Goal: Information Seeking & Learning: Learn about a topic

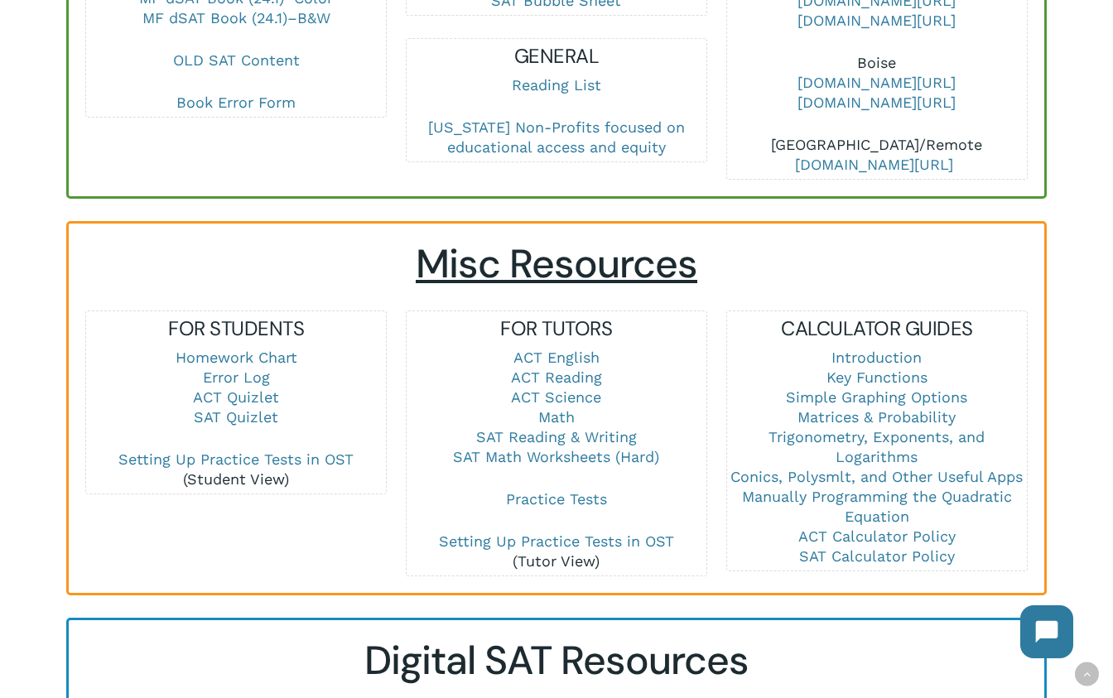
scroll to position [946, 0]
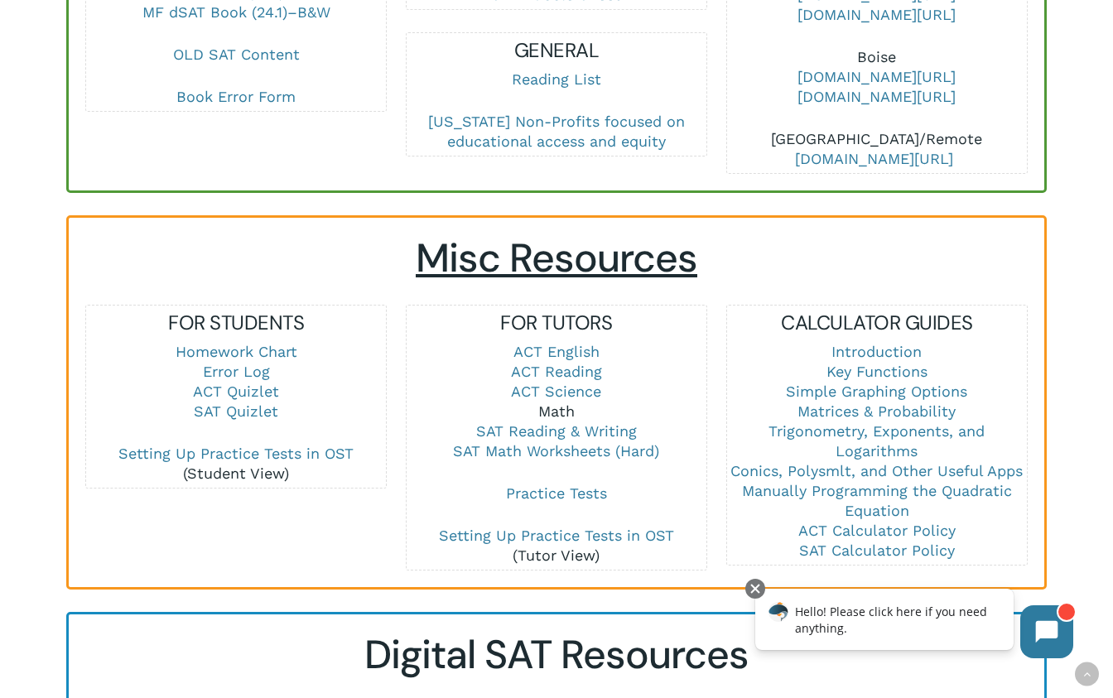
click at [562, 407] on link "Math" at bounding box center [556, 410] width 36 height 17
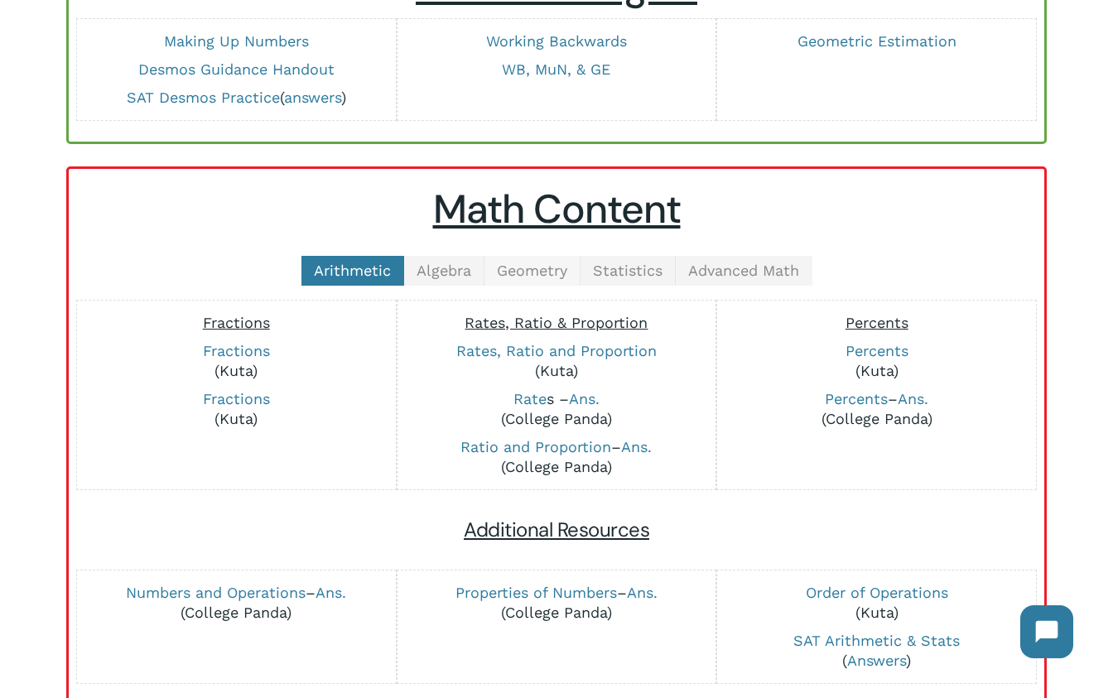
click at [537, 262] on span "Geometry" at bounding box center [532, 270] width 70 height 17
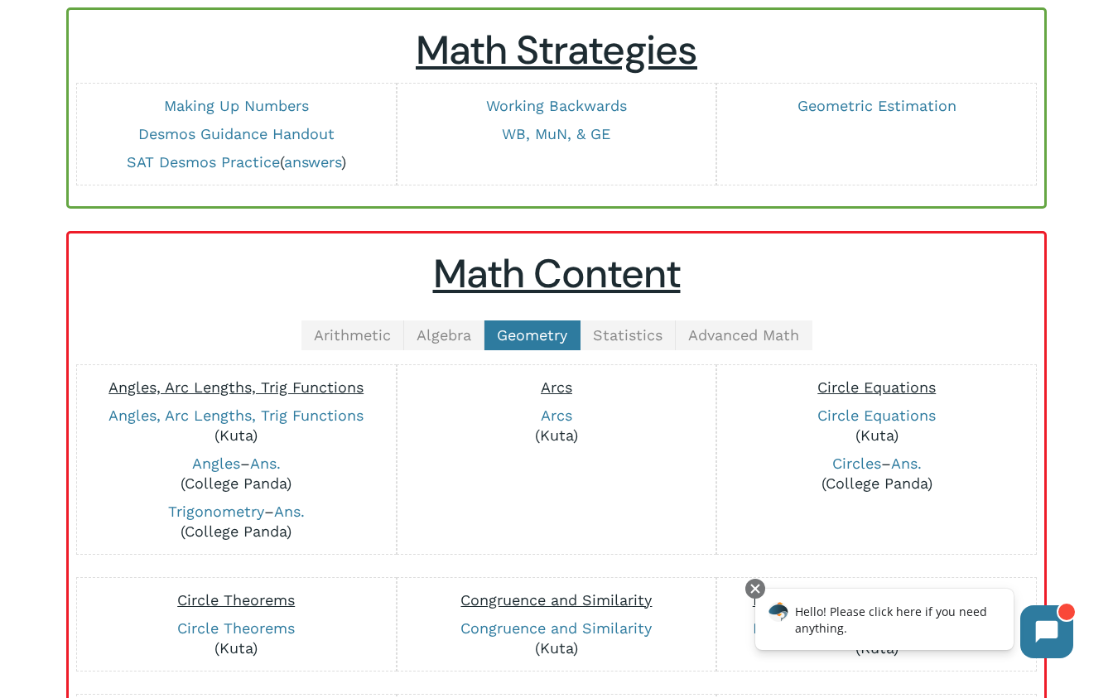
scroll to position [176, 0]
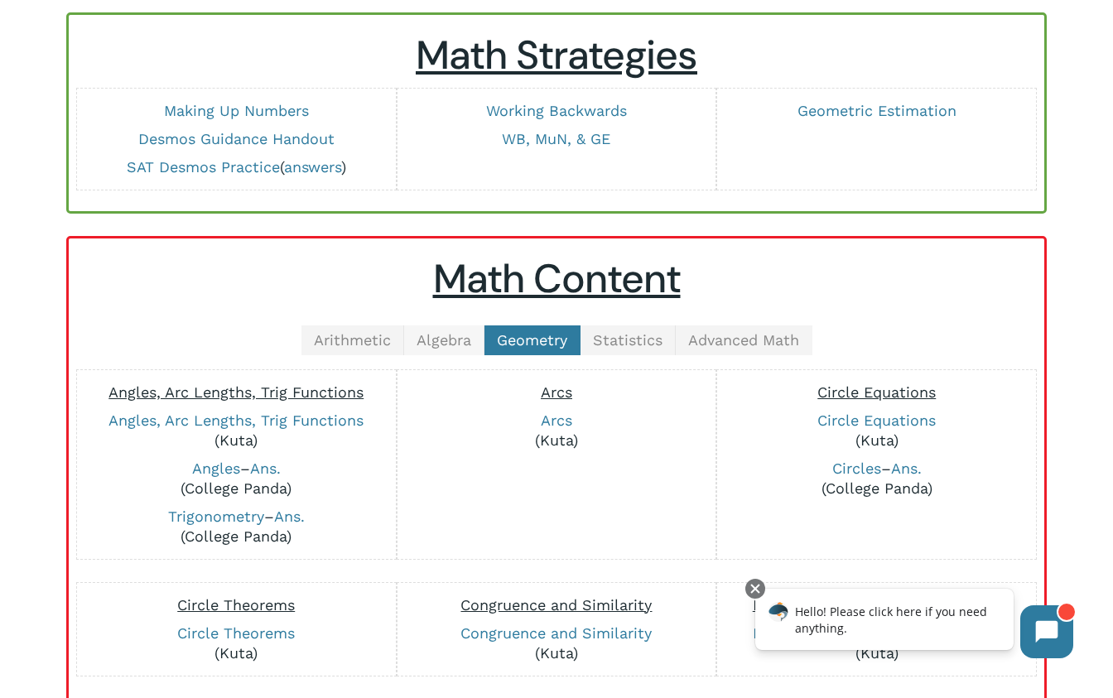
click at [429, 343] on span "Algebra" at bounding box center [443, 339] width 55 height 17
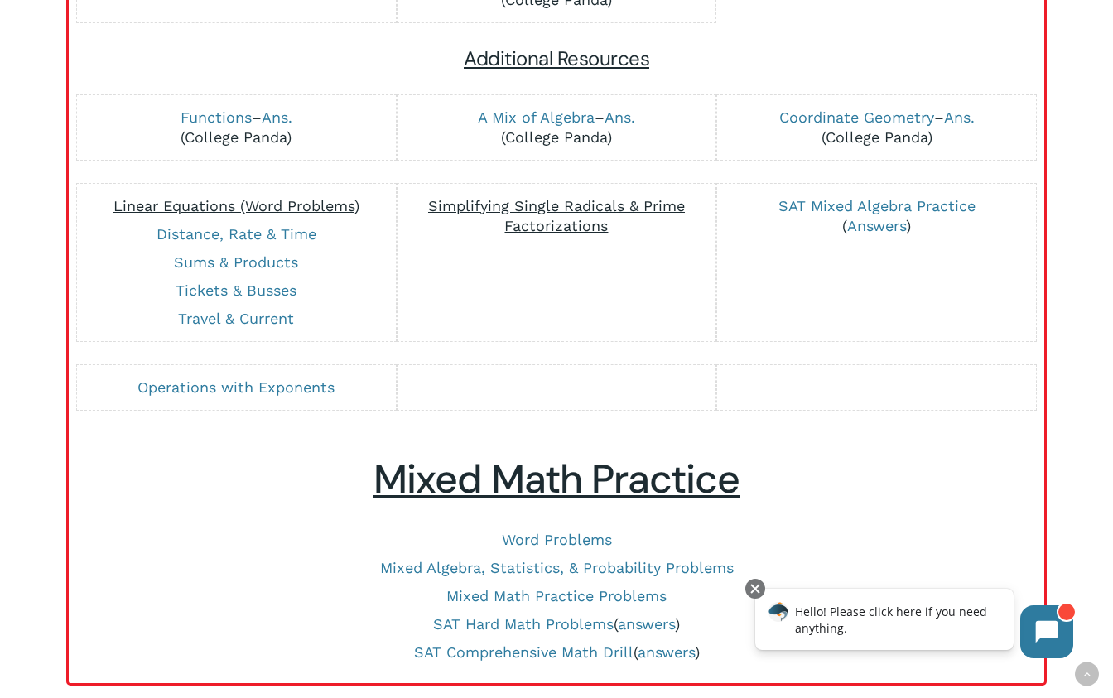
scroll to position [1538, 0]
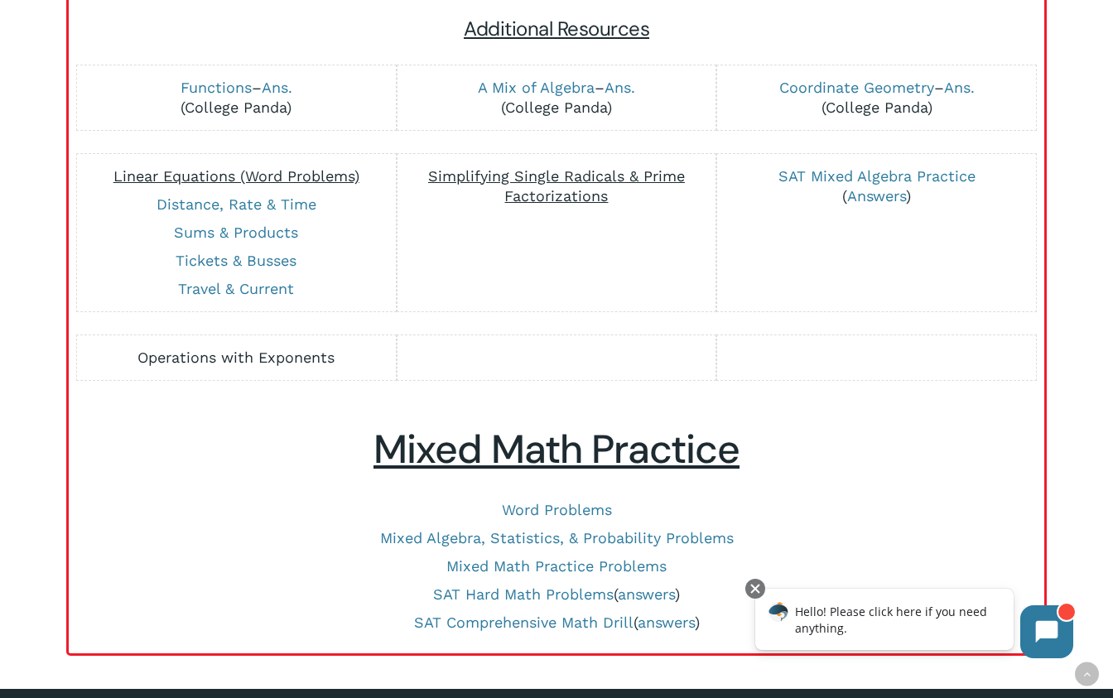
click at [265, 349] on link "Operations with Exponents" at bounding box center [235, 357] width 197 height 17
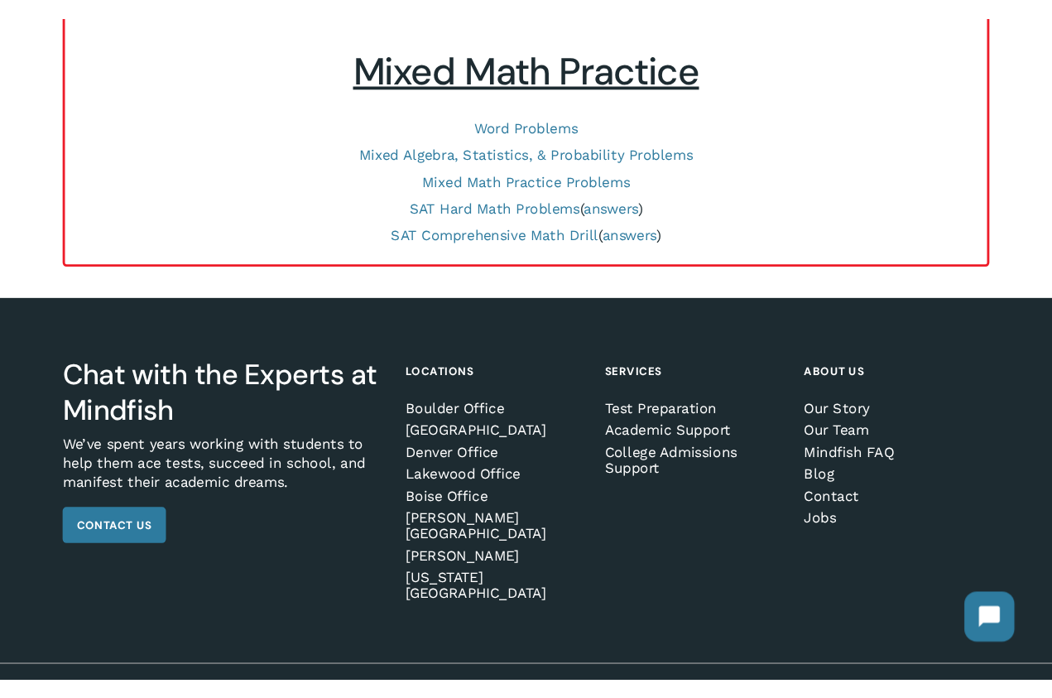
scroll to position [914, 0]
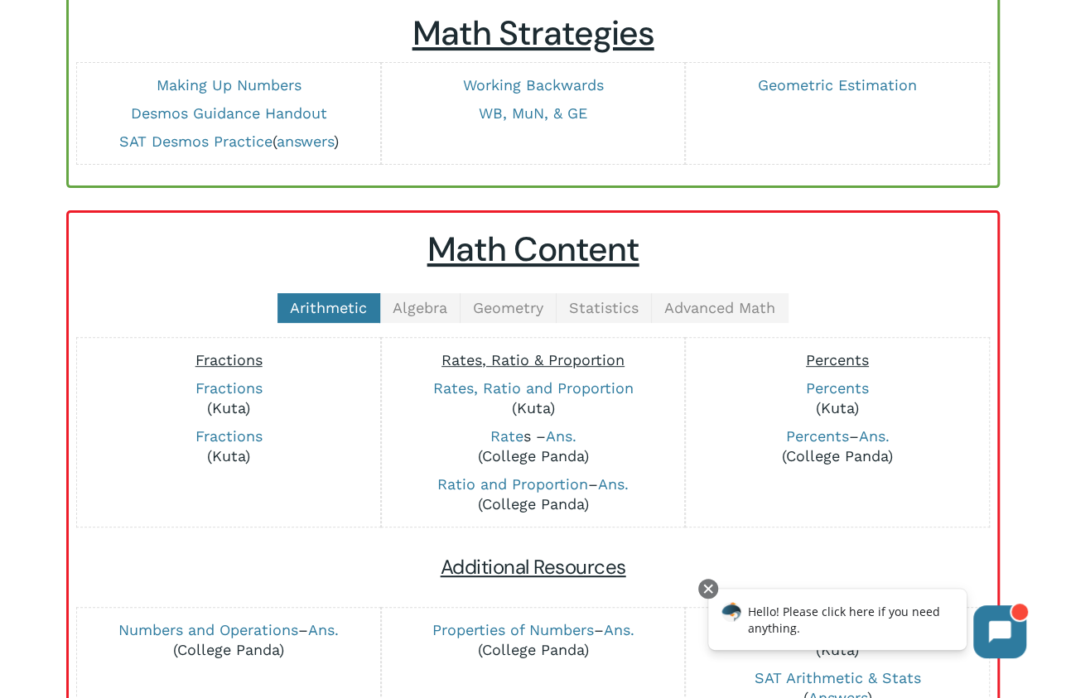
scroll to position [17, 0]
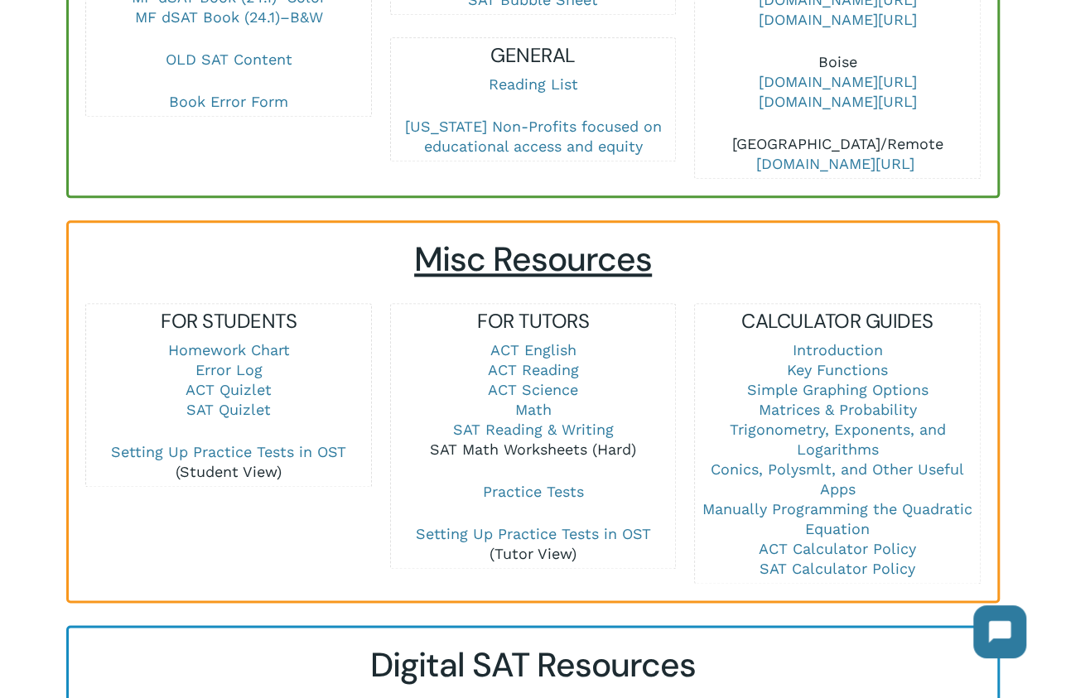
click at [521, 447] on link "SAT Math Worksheets (Hard)" at bounding box center [533, 449] width 206 height 17
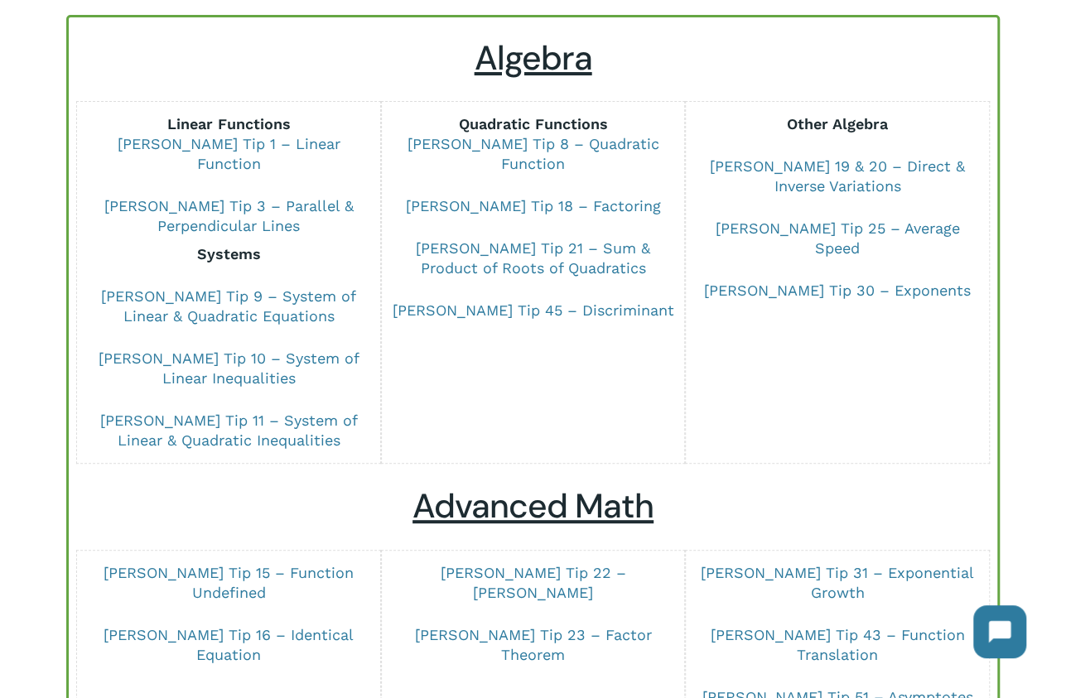
scroll to position [168, 0]
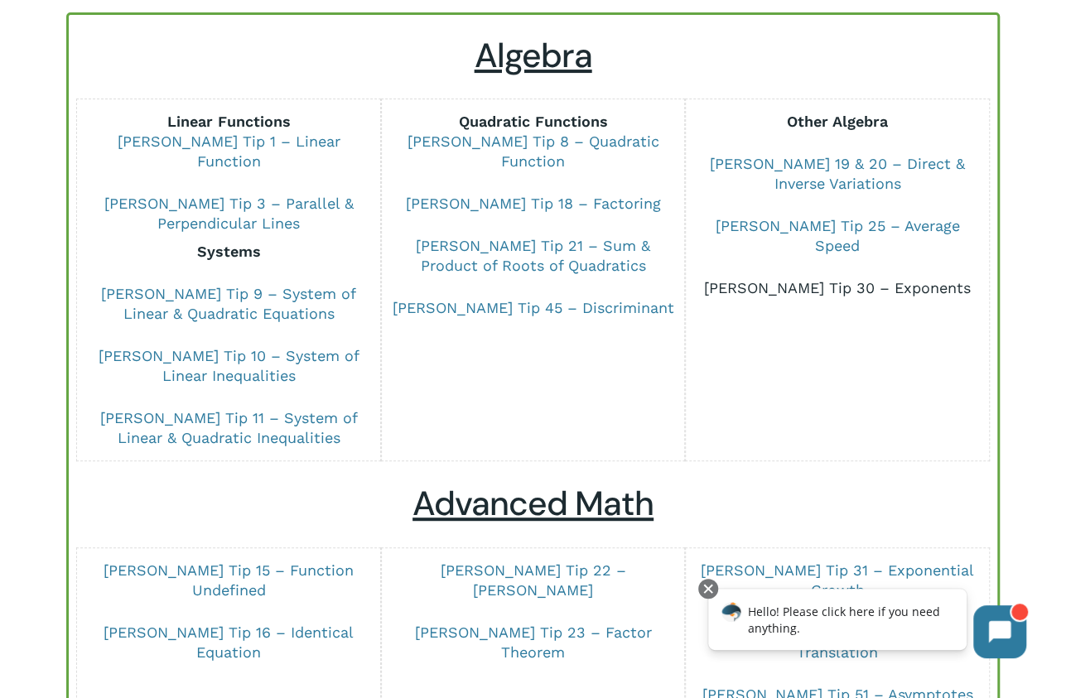
click at [848, 279] on link "[PERSON_NAME] Tip 30 – Exponents" at bounding box center [837, 287] width 267 height 17
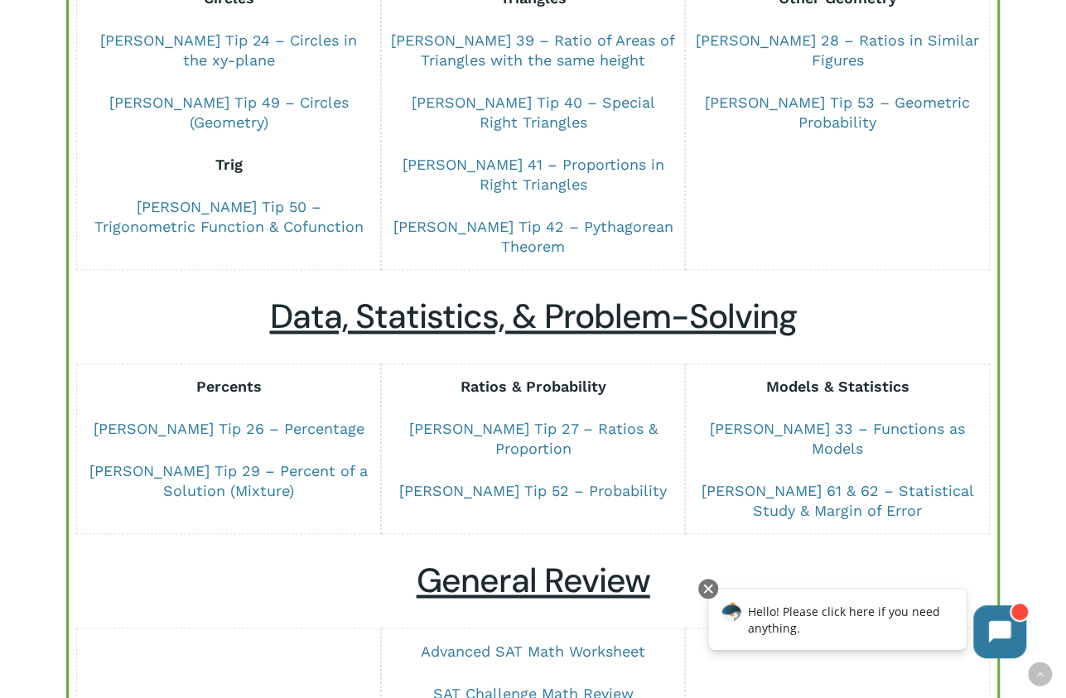
scroll to position [1001, 0]
click at [611, 425] on link "[PERSON_NAME] Tip 27 – Ratios & Proportion" at bounding box center [532, 437] width 248 height 37
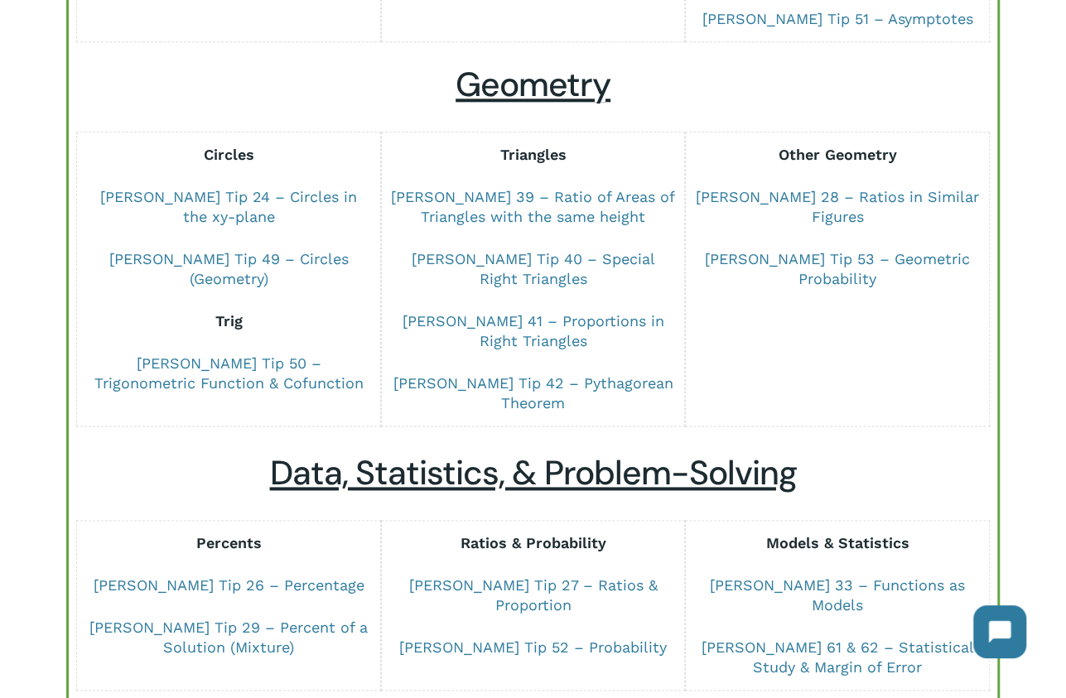
scroll to position [834, 0]
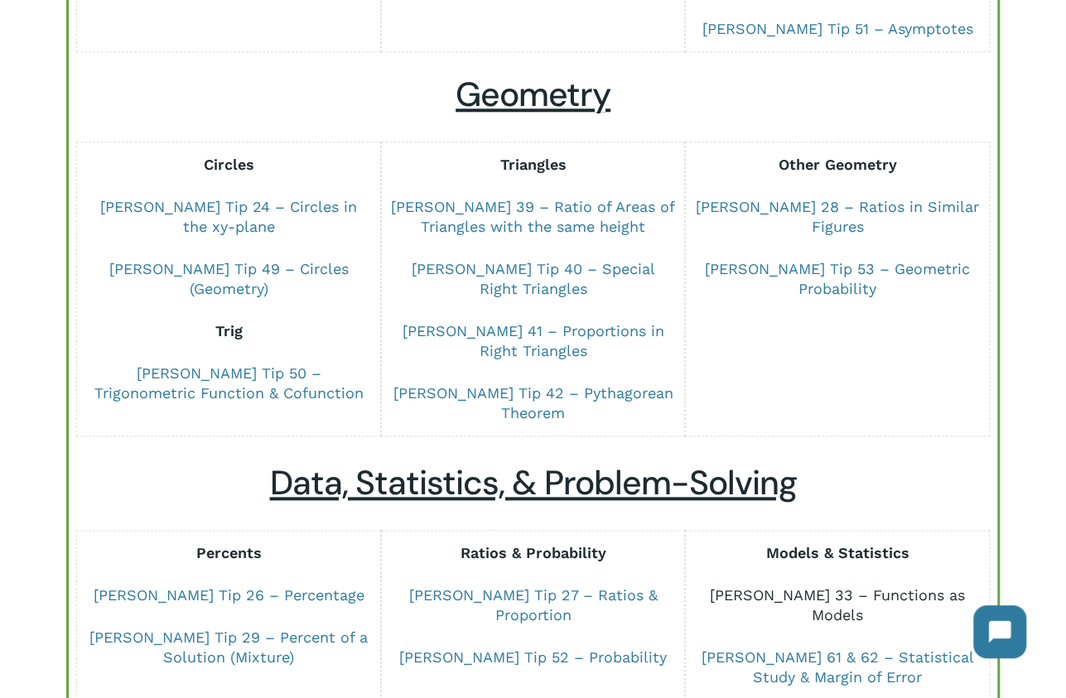
click at [893, 592] on link "[PERSON_NAME] 33 – Functions as Models" at bounding box center [837, 604] width 255 height 37
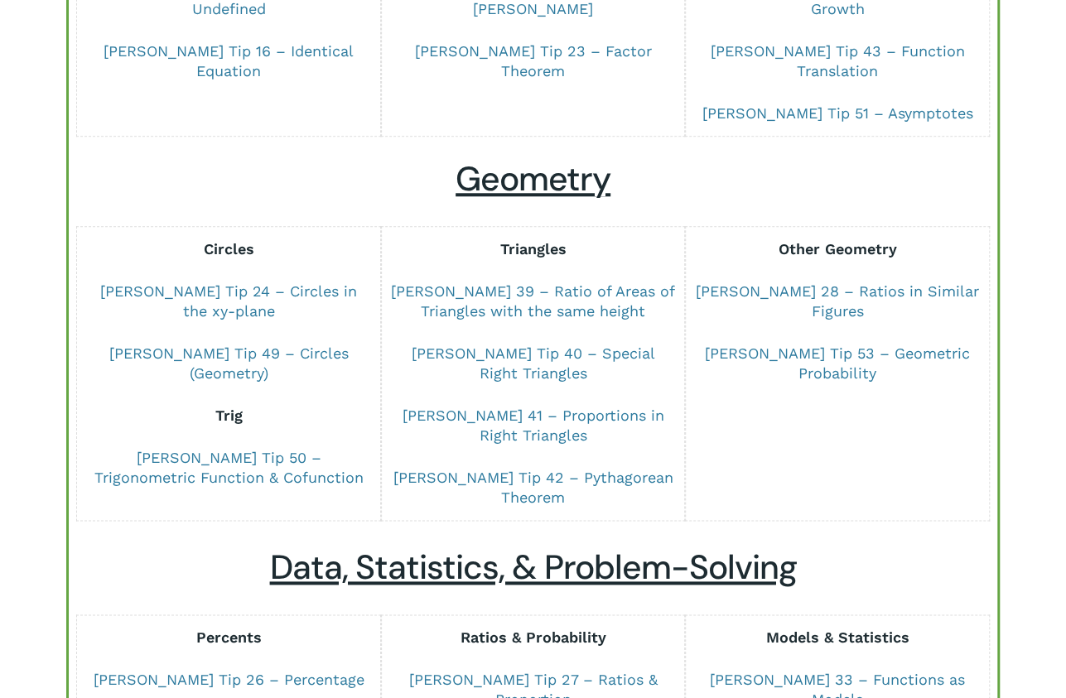
scroll to position [744, 0]
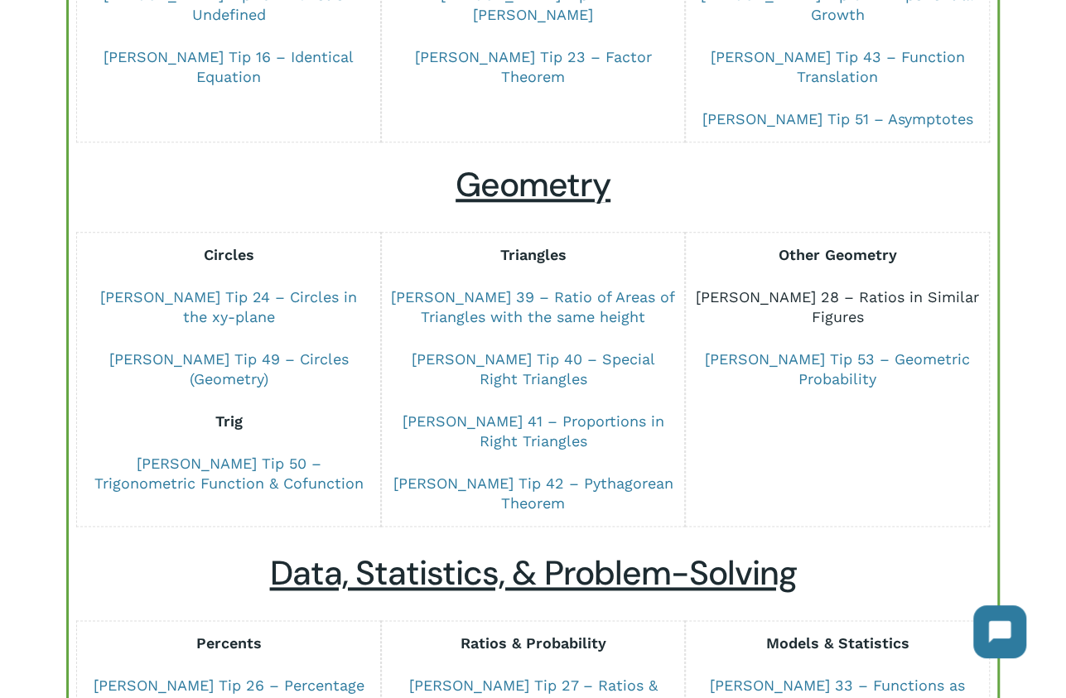
click at [782, 289] on link "[PERSON_NAME] 28 – Ratios in Similar Figures" at bounding box center [837, 306] width 283 height 37
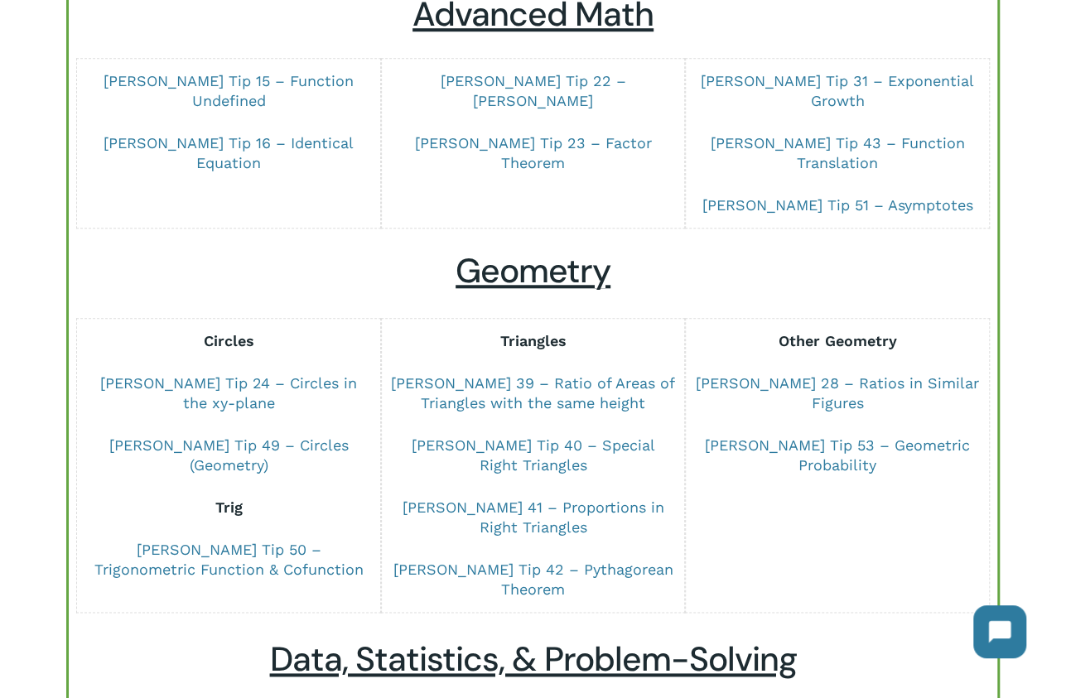
scroll to position [638, 0]
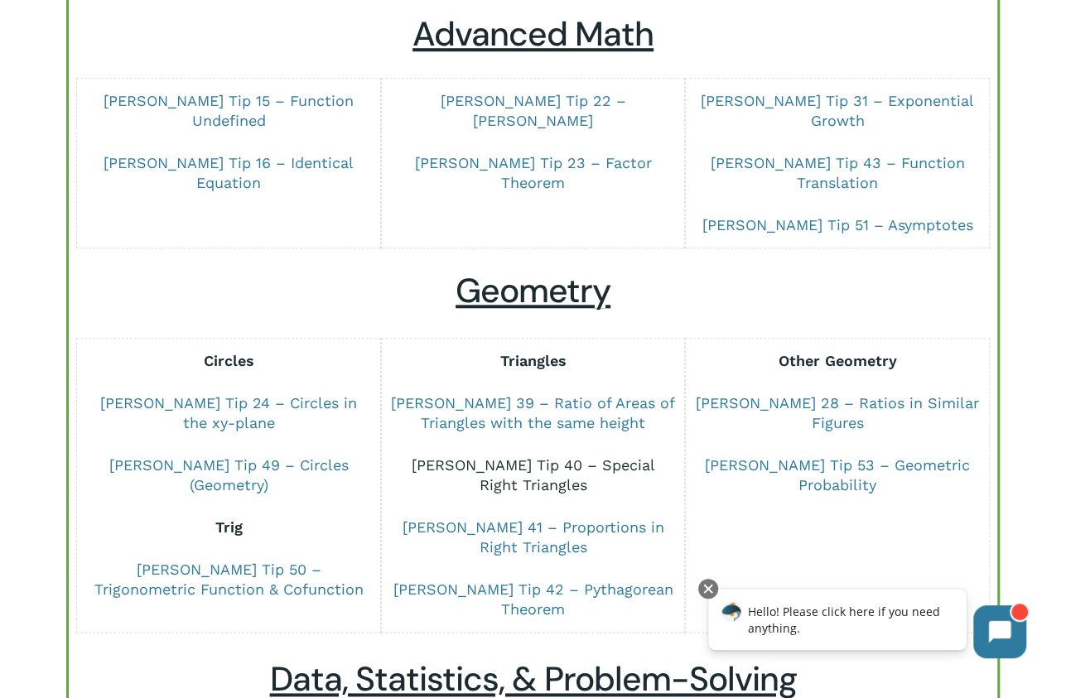
click at [502, 456] on link "[PERSON_NAME] Tip 40 – Special Right Triangles" at bounding box center [532, 474] width 243 height 37
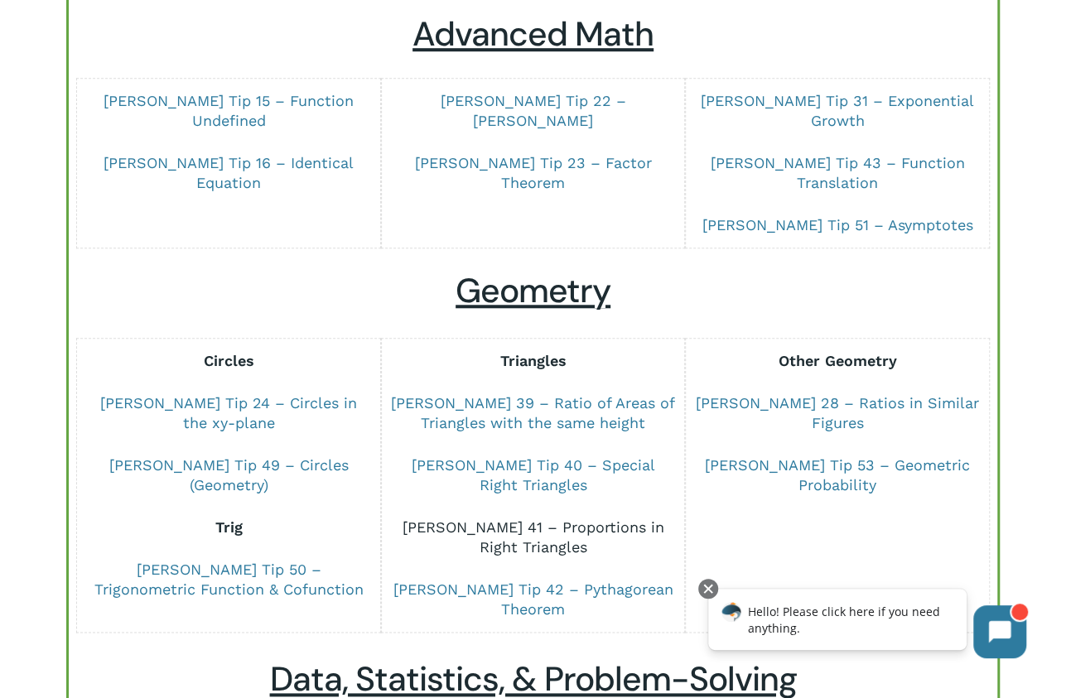
click at [526, 518] on link "[PERSON_NAME] 41 – Proportions in Right Triangles" at bounding box center [533, 536] width 262 height 37
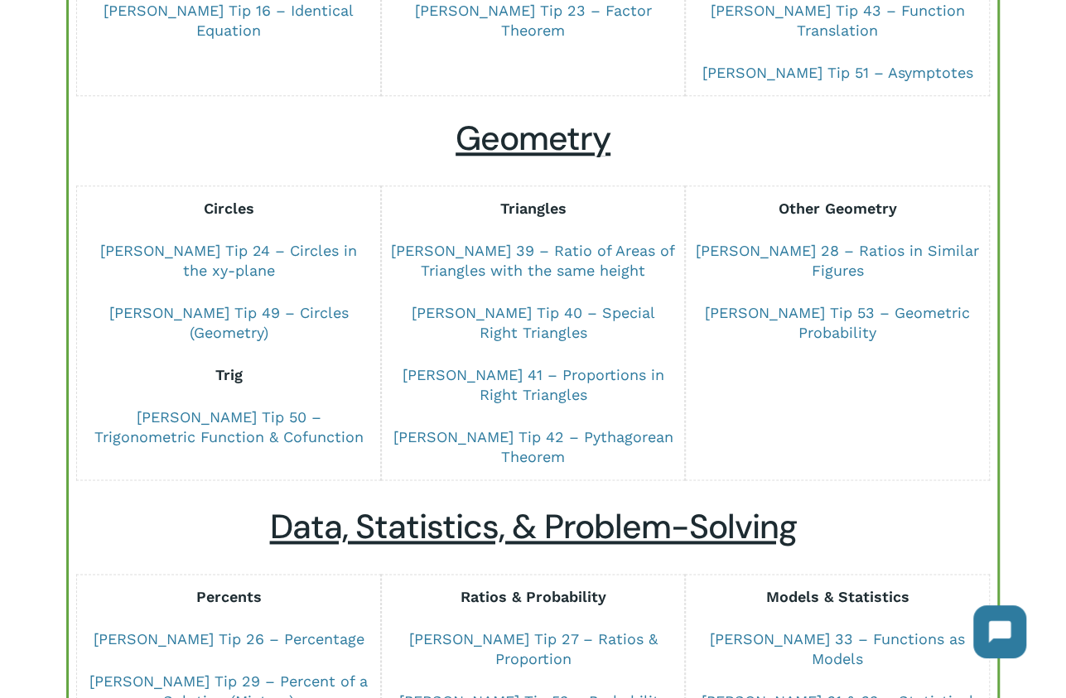
scroll to position [792, 0]
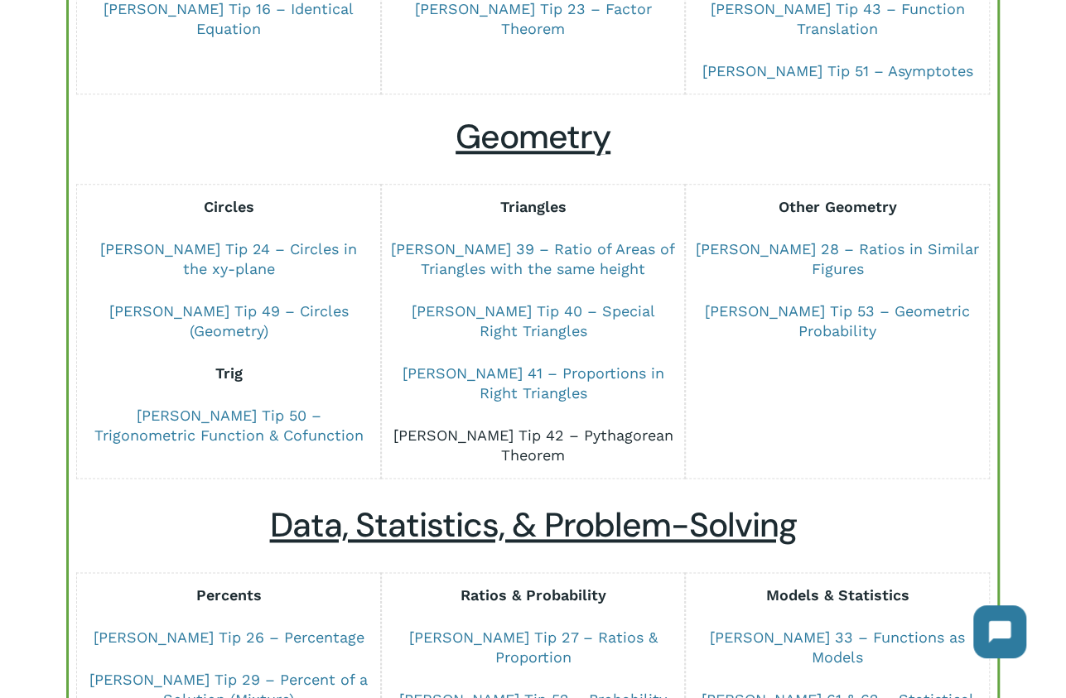
click at [450, 426] on link "[PERSON_NAME] Tip 42 – Pythagorean Theorem" at bounding box center [532, 444] width 280 height 37
